Goal: Answer question/provide support

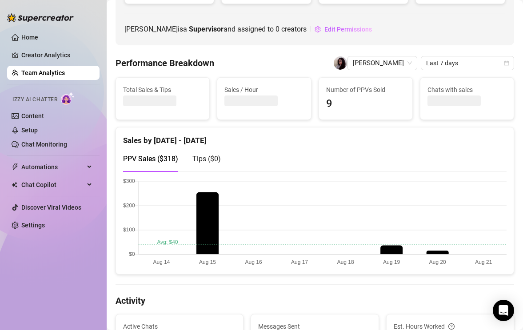
scroll to position [127, 0]
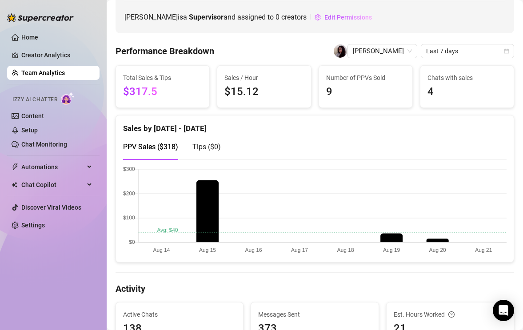
click at [398, 242] on canvas at bounding box center [315, 210] width 384 height 89
click at [388, 253] on canvas at bounding box center [315, 210] width 384 height 89
click at [388, 241] on canvas at bounding box center [315, 210] width 384 height 89
click at [395, 233] on canvas at bounding box center [315, 210] width 384 height 89
click at [374, 238] on canvas at bounding box center [315, 210] width 384 height 89
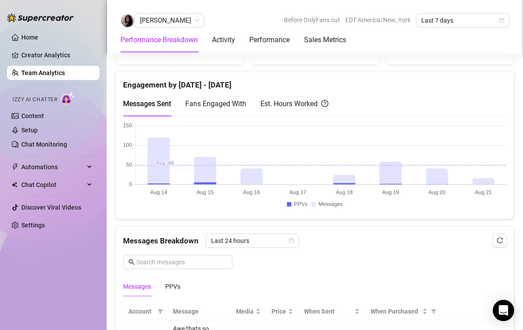
scroll to position [410, 0]
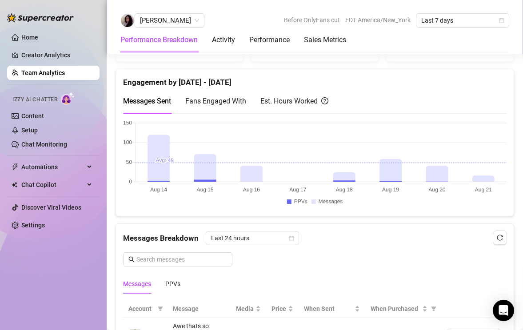
click at [348, 182] on canvas at bounding box center [315, 164] width 384 height 89
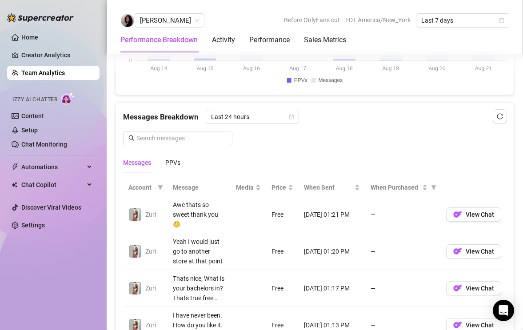
scroll to position [516, 0]
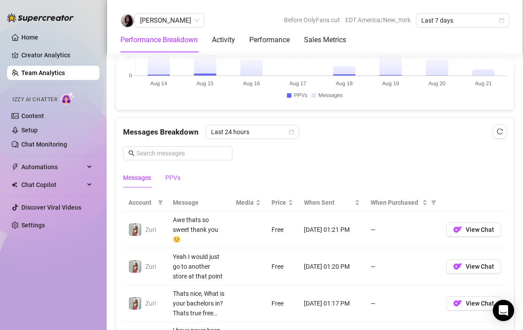
click at [173, 177] on div "PPVs" at bounding box center [172, 178] width 15 height 10
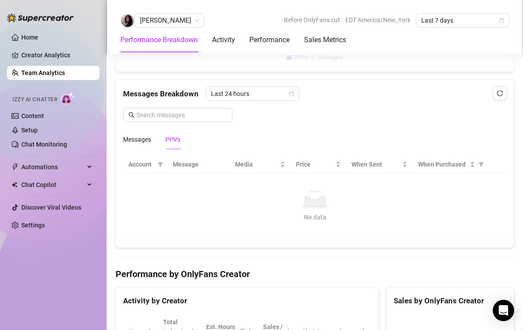
scroll to position [557, 0]
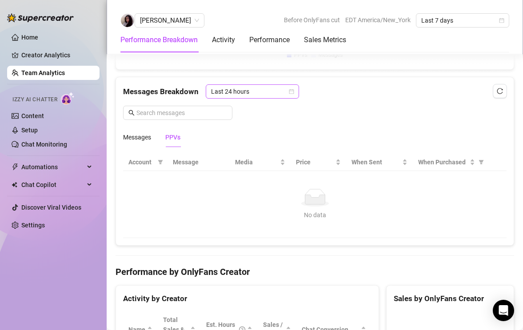
click at [245, 95] on span "Last 24 hours" at bounding box center [252, 91] width 83 height 13
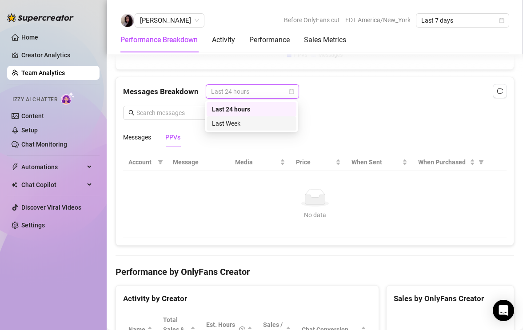
click at [246, 125] on div "Last Week" at bounding box center [251, 124] width 79 height 10
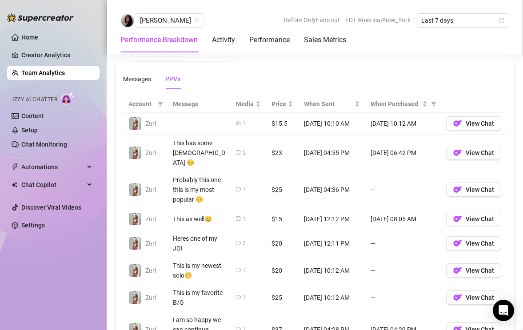
scroll to position [614, 0]
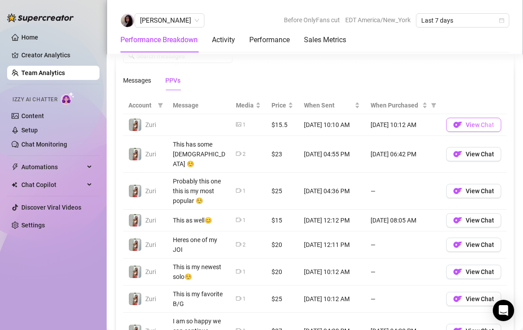
click at [477, 125] on span "View Chat" at bounding box center [480, 124] width 28 height 7
